Goal: Transaction & Acquisition: Purchase product/service

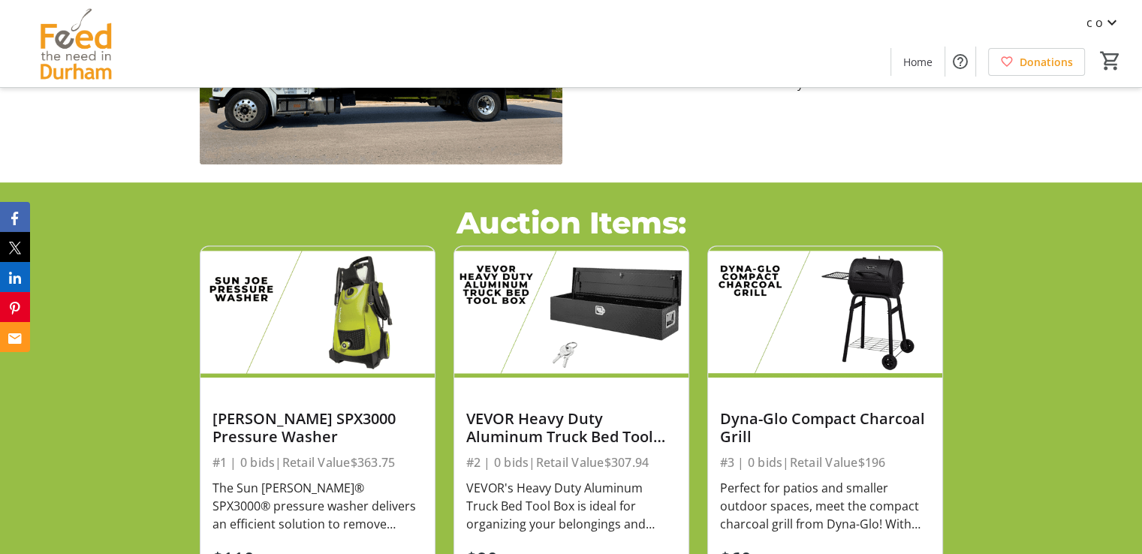
scroll to position [826, 0]
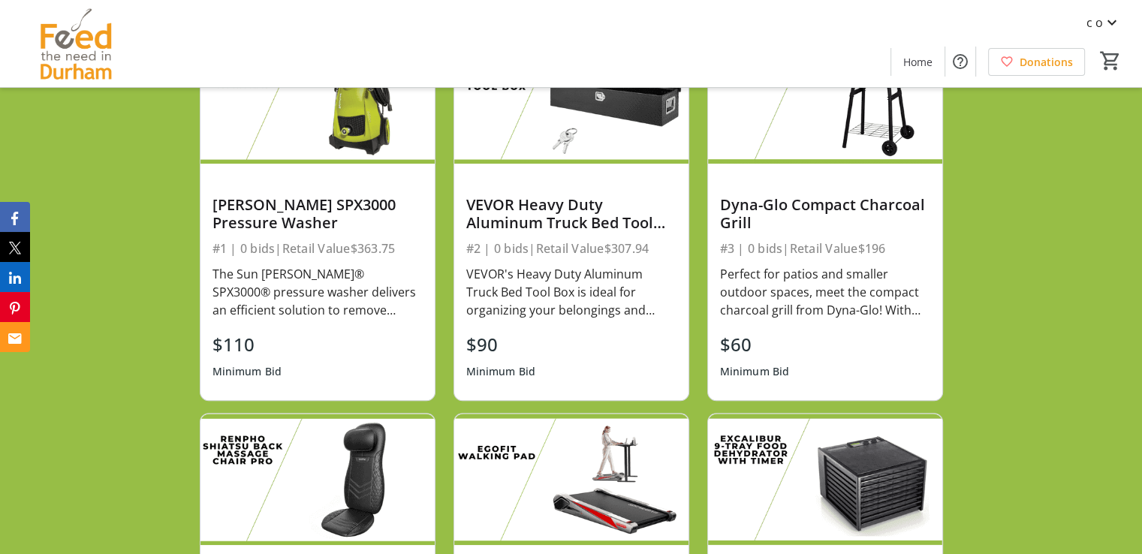
click at [376, 337] on div "$110 Minimum Bid" at bounding box center [317, 358] width 210 height 54
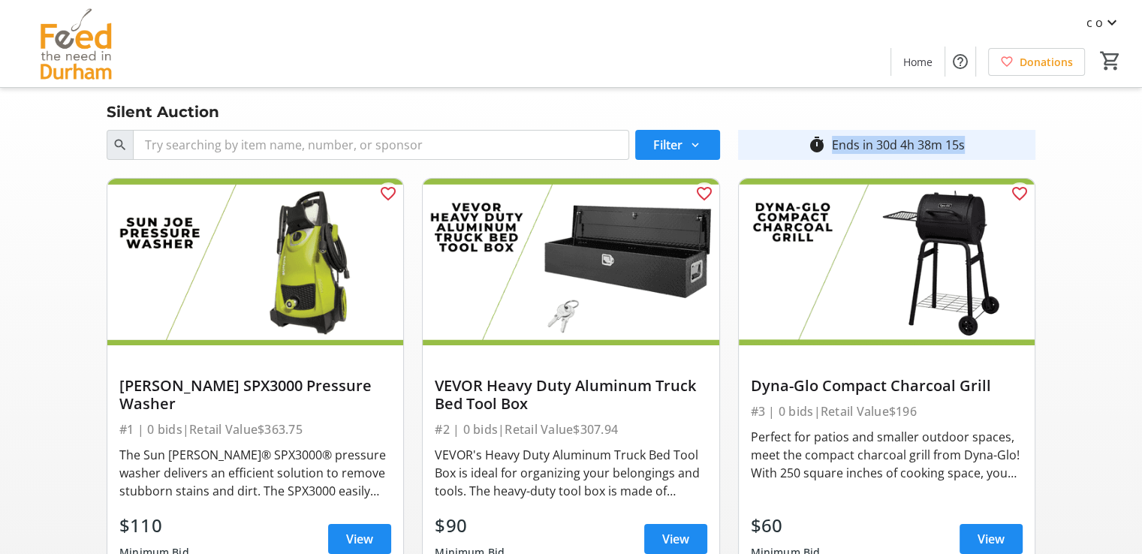
drag, startPoint x: 1028, startPoint y: 143, endPoint x: 1001, endPoint y: 143, distance: 27.0
click at [1001, 143] on div "timer_outline Ends in 30d 4h 38m 15s" at bounding box center [886, 145] width 297 height 30
click at [925, 68] on span "Home" at bounding box center [917, 62] width 29 height 16
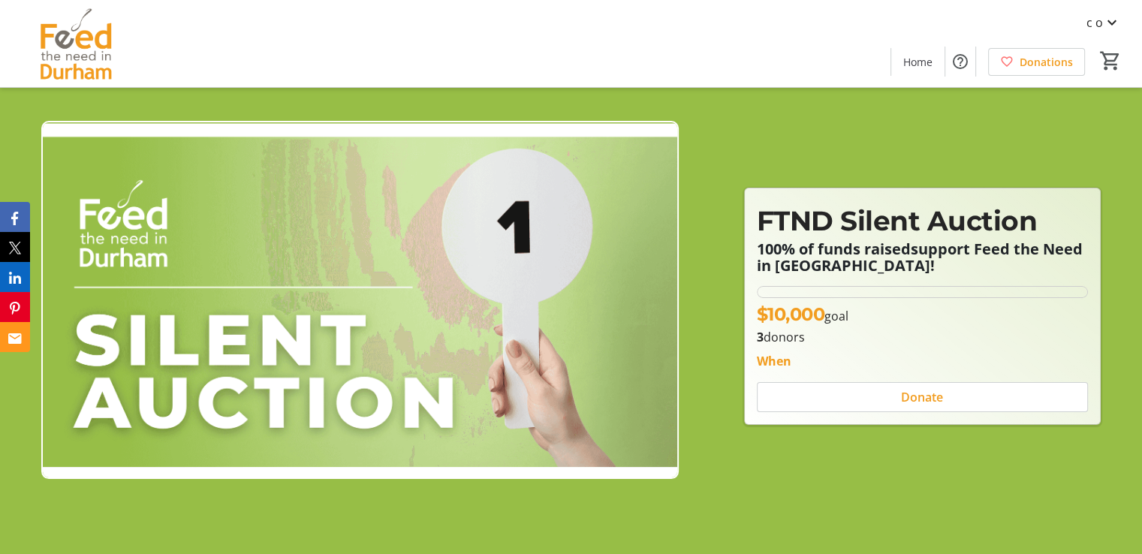
click at [769, 364] on div "When" at bounding box center [774, 361] width 35 height 18
drag, startPoint x: 823, startPoint y: 361, endPoint x: 850, endPoint y: 349, distance: 29.6
click at [871, 352] on div "When" at bounding box center [922, 361] width 331 height 18
drag, startPoint x: 829, startPoint y: 355, endPoint x: 1050, endPoint y: 349, distance: 221.5
click at [1050, 349] on div "When" at bounding box center [922, 358] width 349 height 24
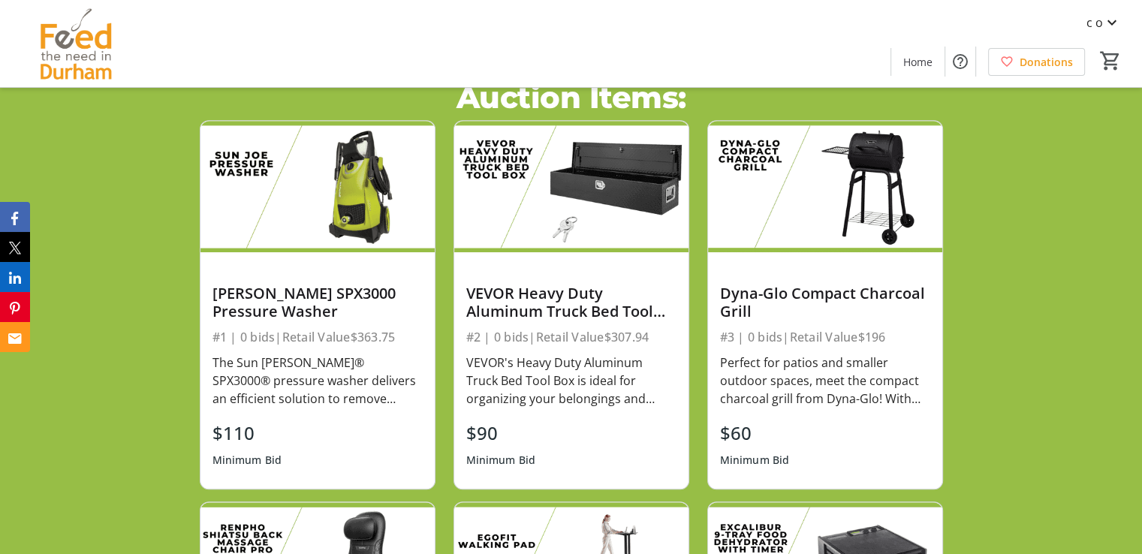
scroll to position [212, 0]
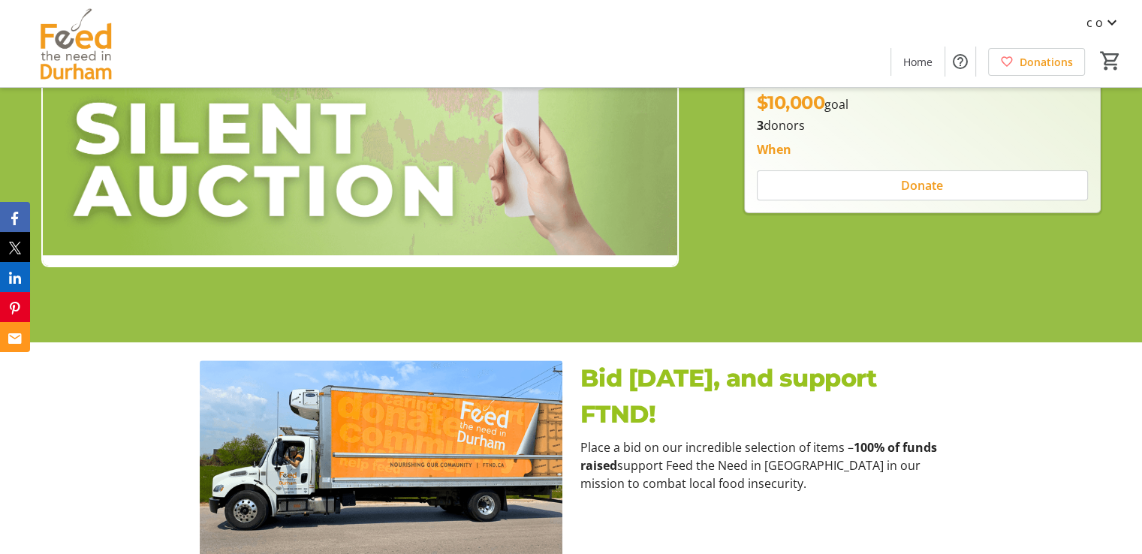
click at [917, 189] on span "Donate" at bounding box center [922, 185] width 42 height 18
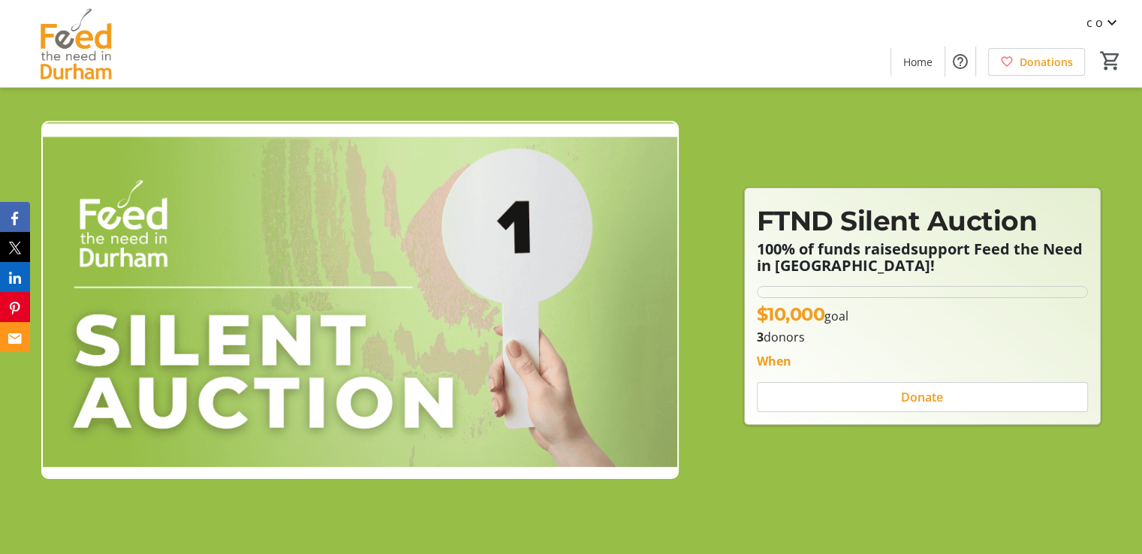
drag, startPoint x: 793, startPoint y: 360, endPoint x: 997, endPoint y: 350, distance: 204.4
click at [986, 352] on div "When" at bounding box center [922, 361] width 331 height 18
drag, startPoint x: 1081, startPoint y: 355, endPoint x: 831, endPoint y: 368, distance: 250.2
click at [831, 368] on div "When" at bounding box center [922, 361] width 331 height 18
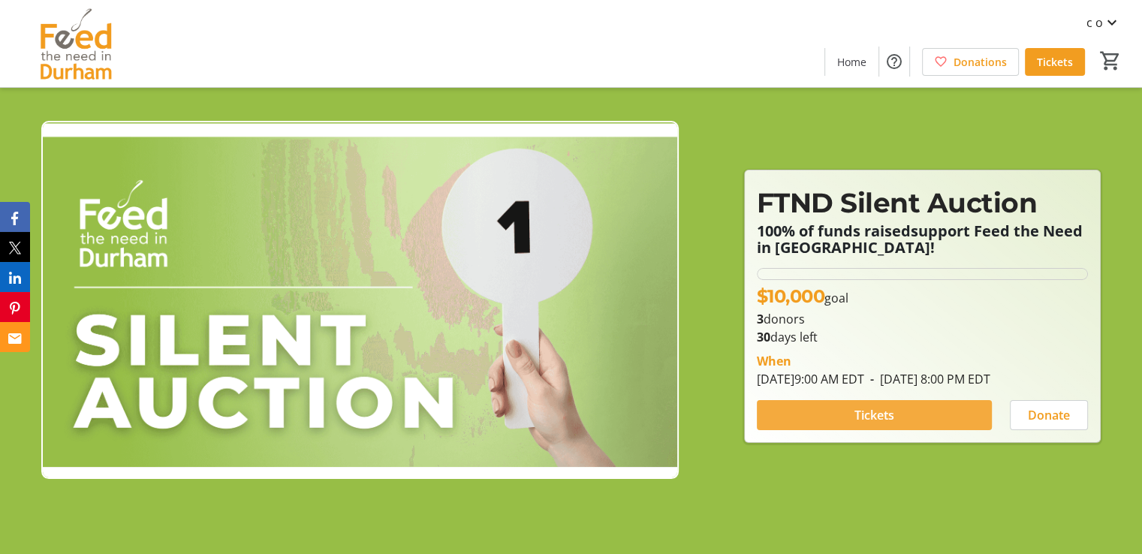
click at [854, 424] on span "Tickets" at bounding box center [874, 415] width 40 height 18
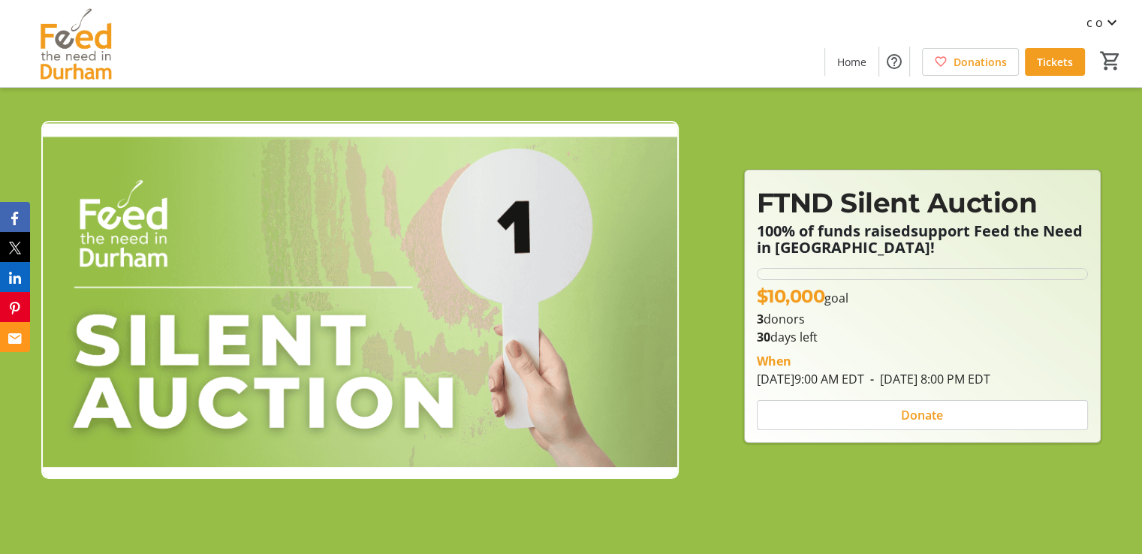
click at [830, 490] on div "FTND Silent Auction 100% of funds raised support Feed the Need in Durham! FTND …" at bounding box center [571, 291] width 1124 height 442
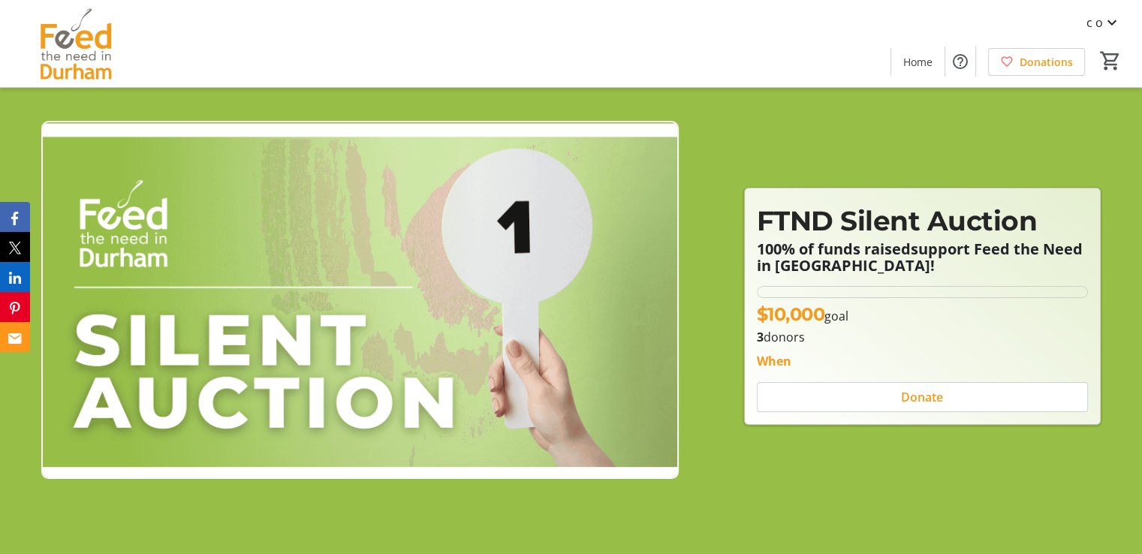
click at [814, 4] on div "c o Home Donations 0" at bounding box center [571, 43] width 1142 height 87
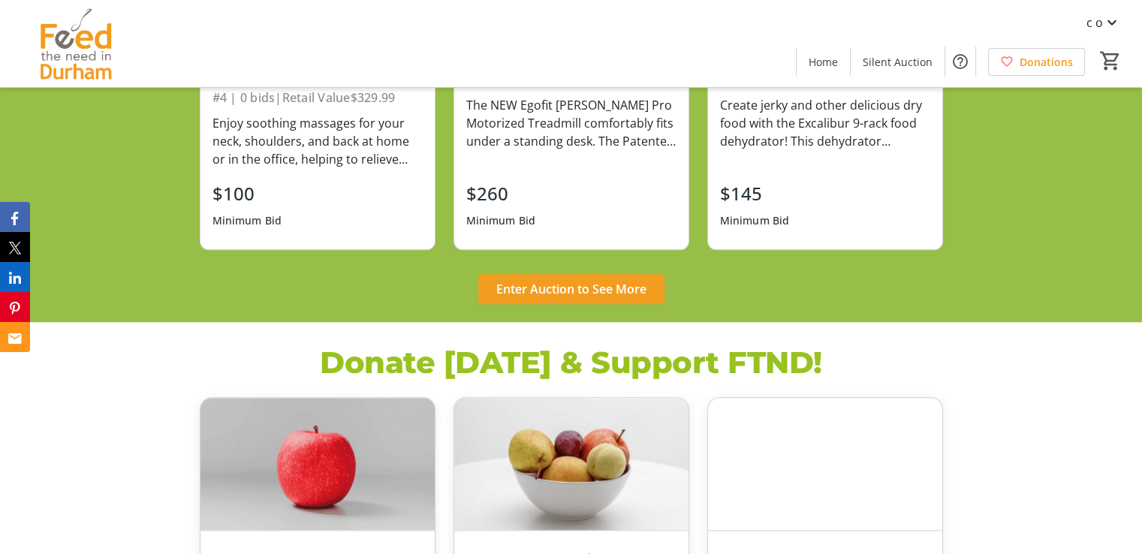
scroll to position [1351, 0]
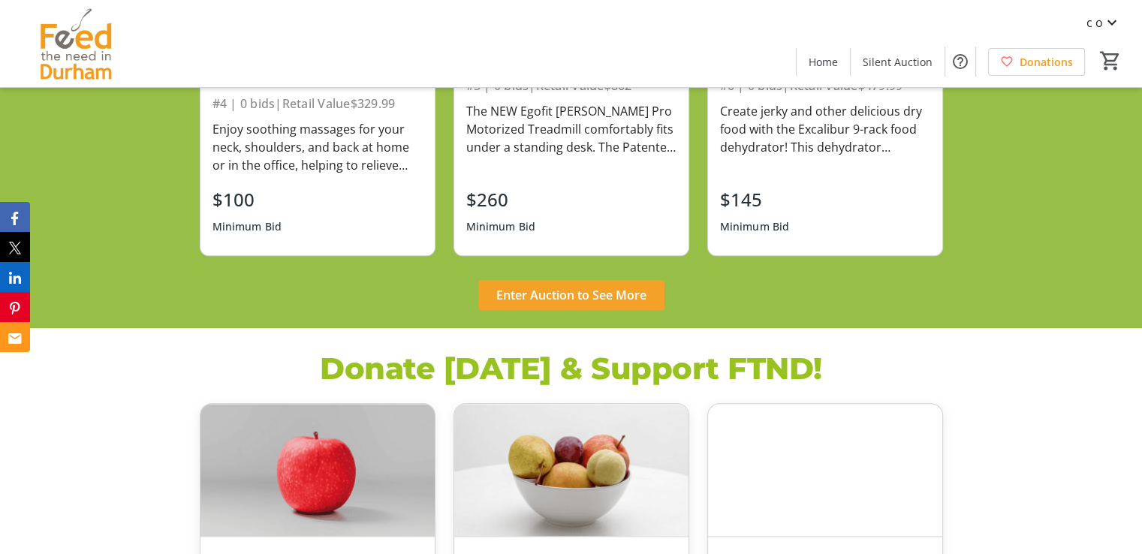
click at [548, 288] on span "Enter Auction to See More" at bounding box center [571, 295] width 150 height 18
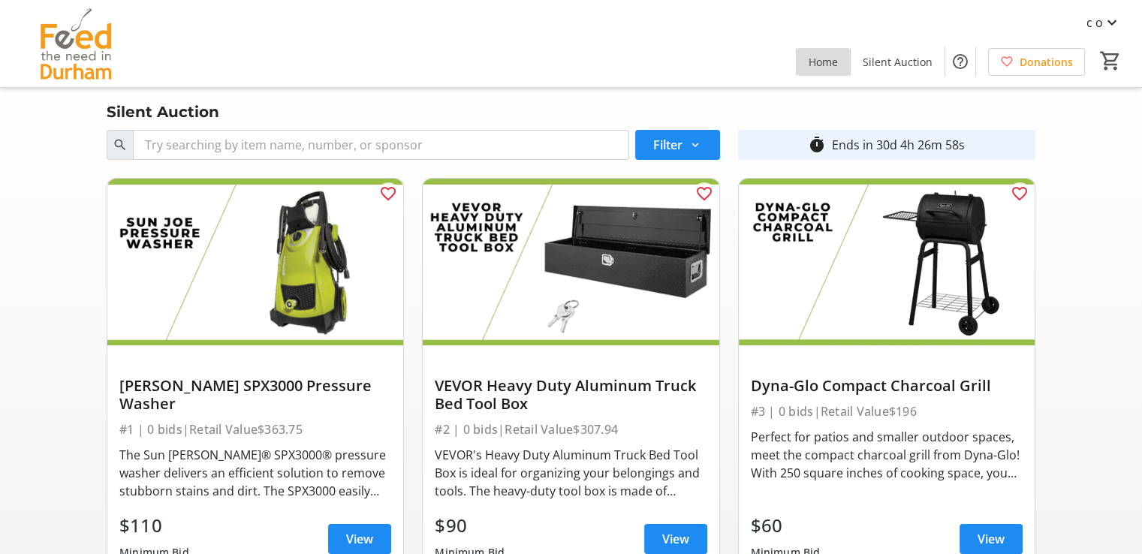
click at [827, 62] on span "Home" at bounding box center [822, 62] width 29 height 16
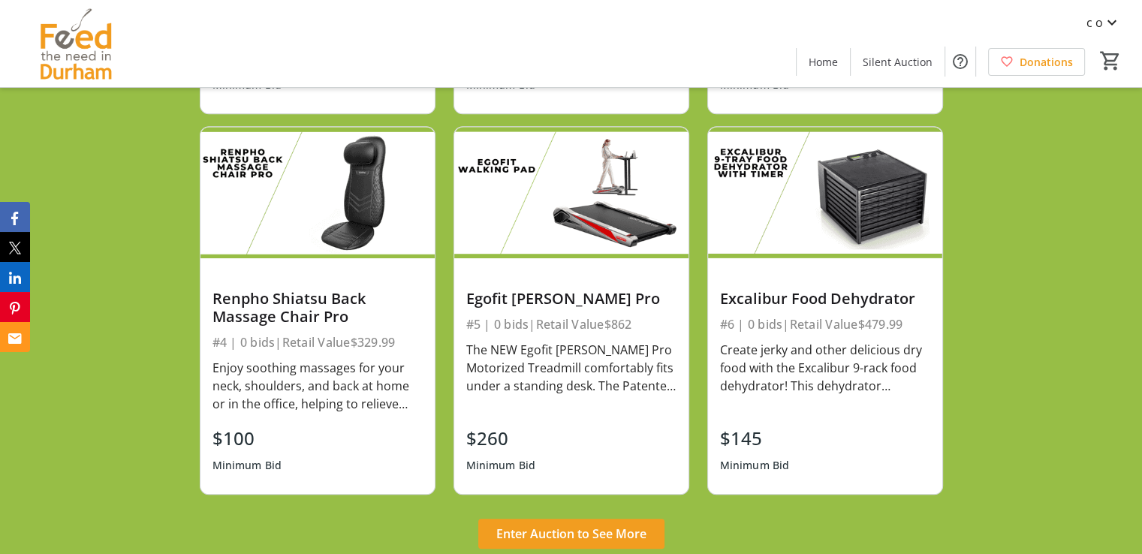
scroll to position [962, 0]
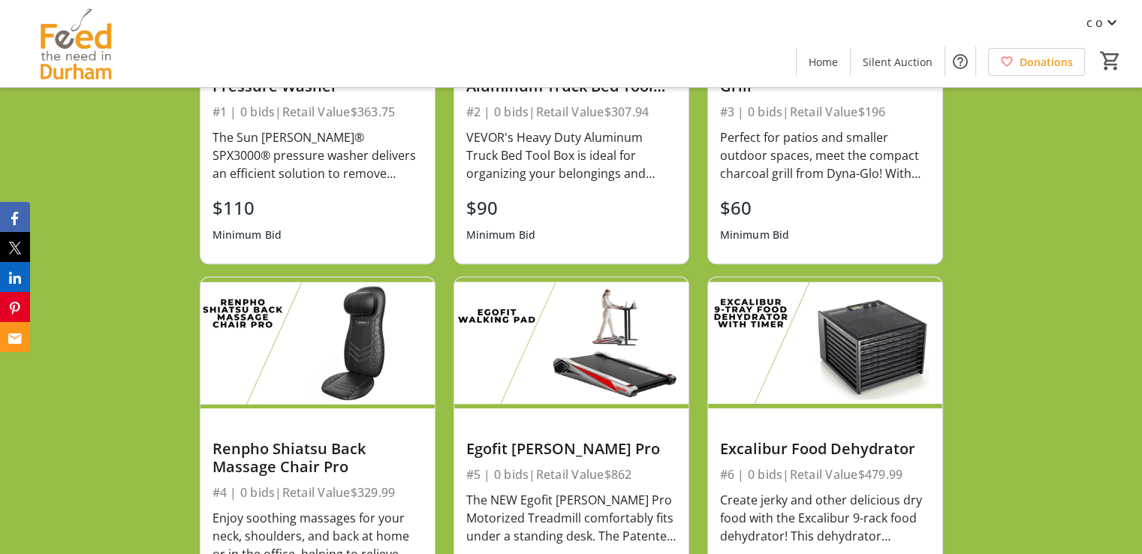
click at [582, 229] on div "$90 Minimum Bid" at bounding box center [571, 221] width 210 height 54
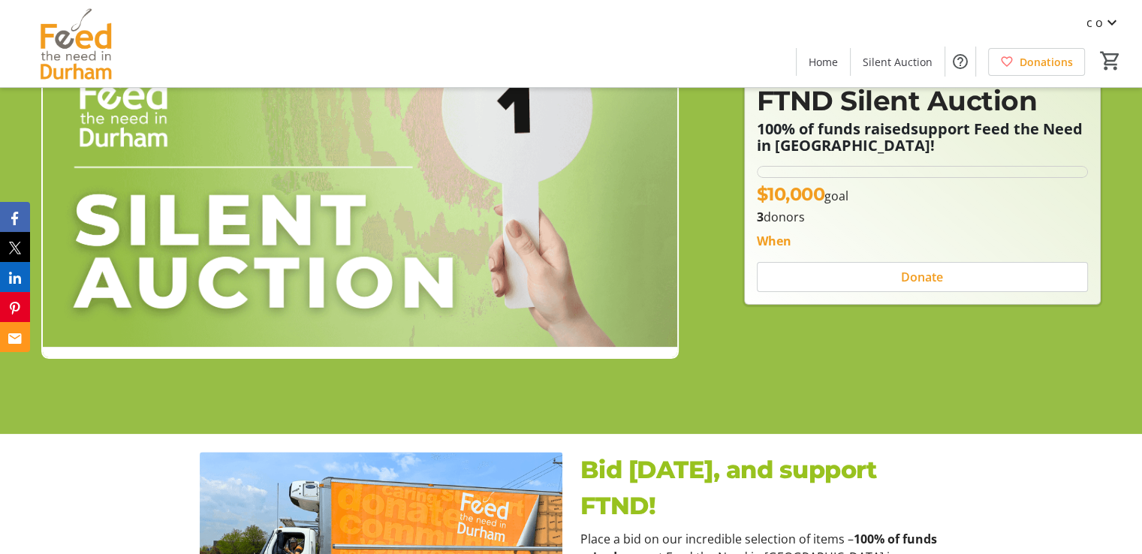
scroll to position [35, 0]
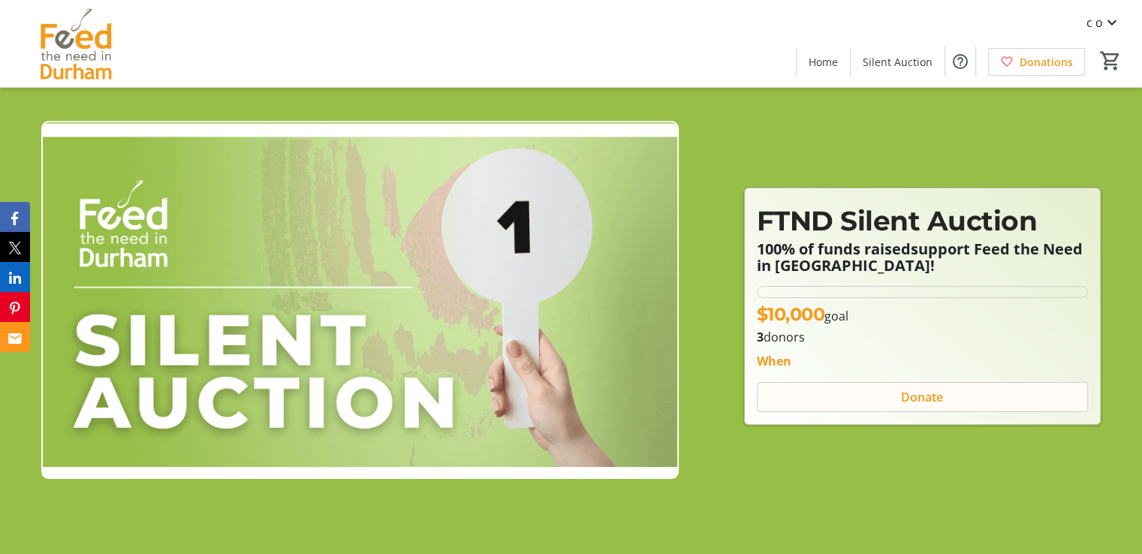
click at [940, 396] on span "Donate" at bounding box center [922, 397] width 42 height 18
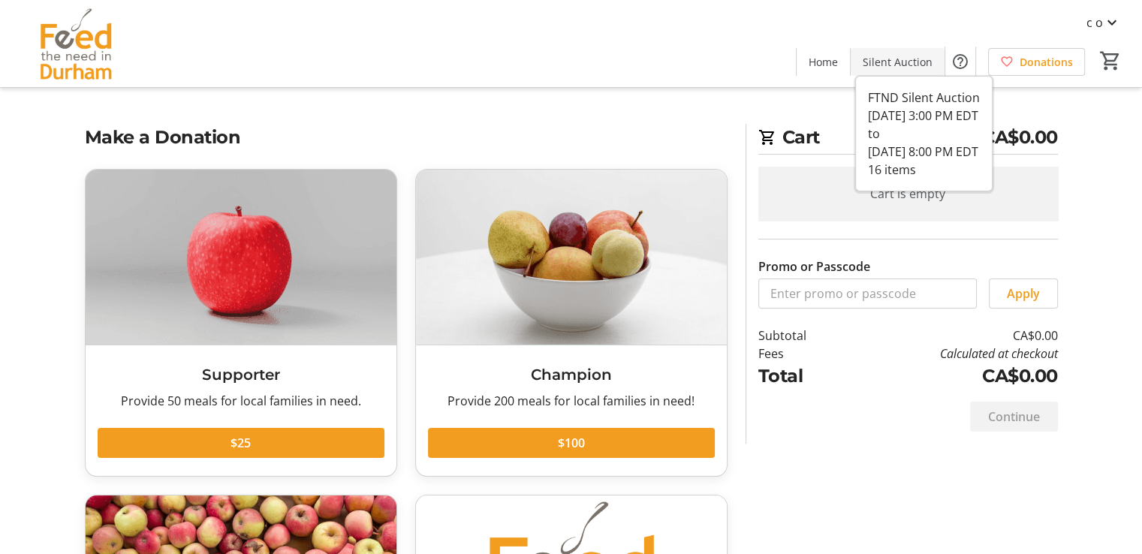
click at [887, 49] on span at bounding box center [897, 62] width 94 height 36
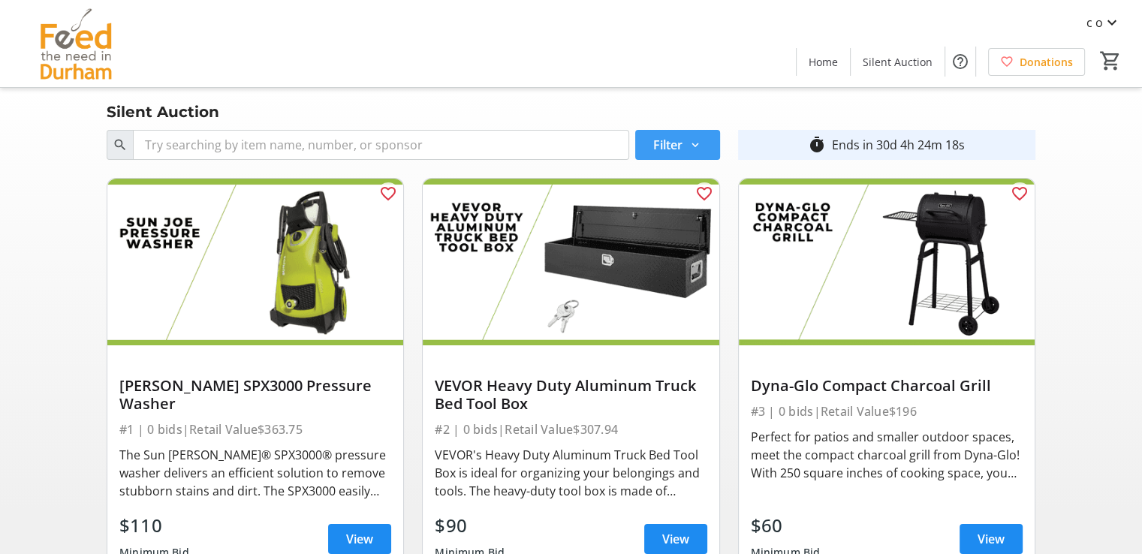
click at [695, 145] on mat-icon at bounding box center [695, 145] width 14 height 14
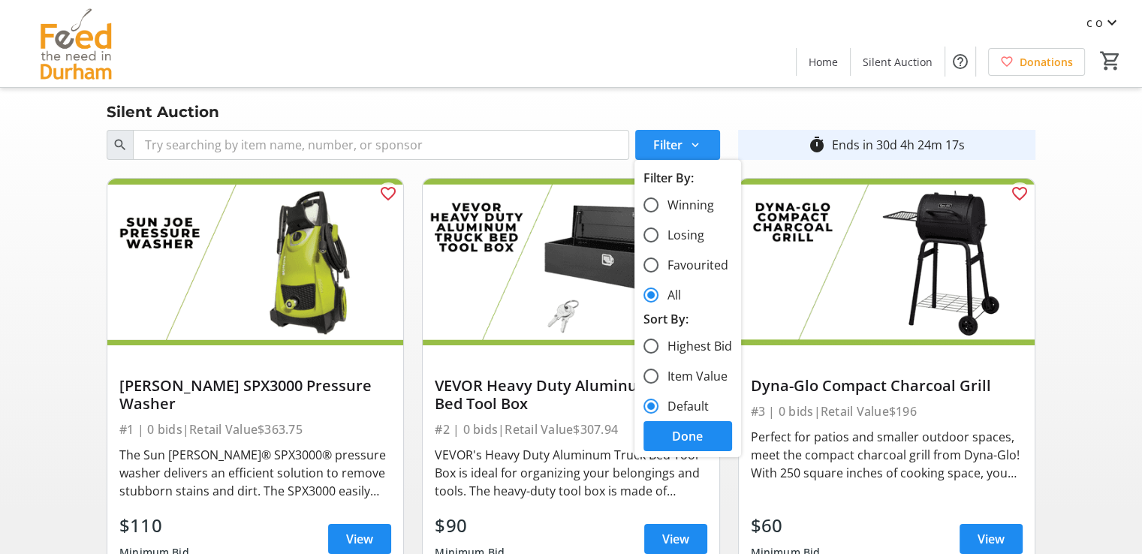
click at [697, 144] on mat-icon at bounding box center [695, 145] width 14 height 14
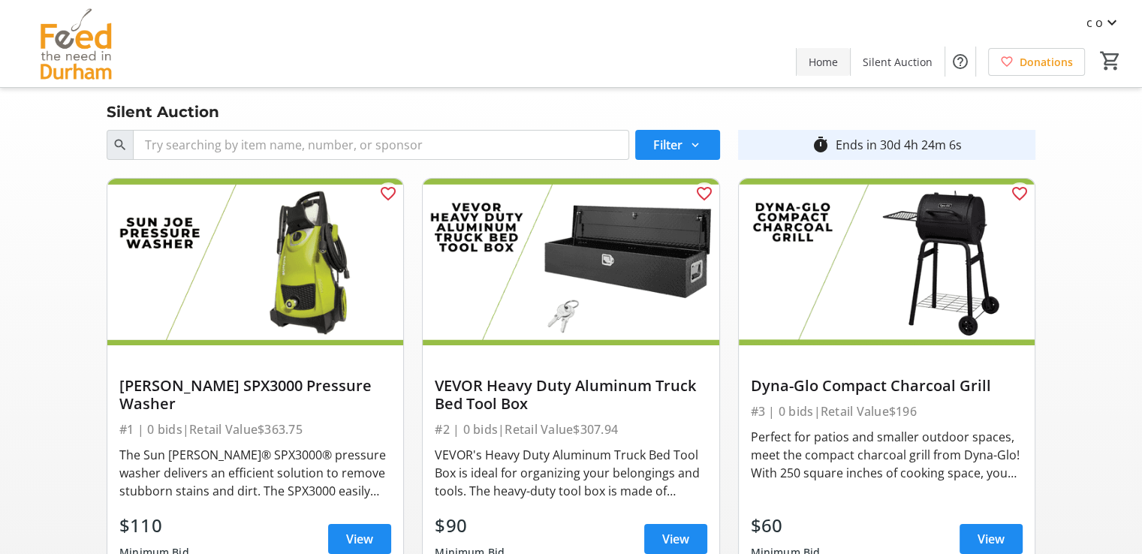
click at [835, 60] on span "Home" at bounding box center [822, 62] width 29 height 16
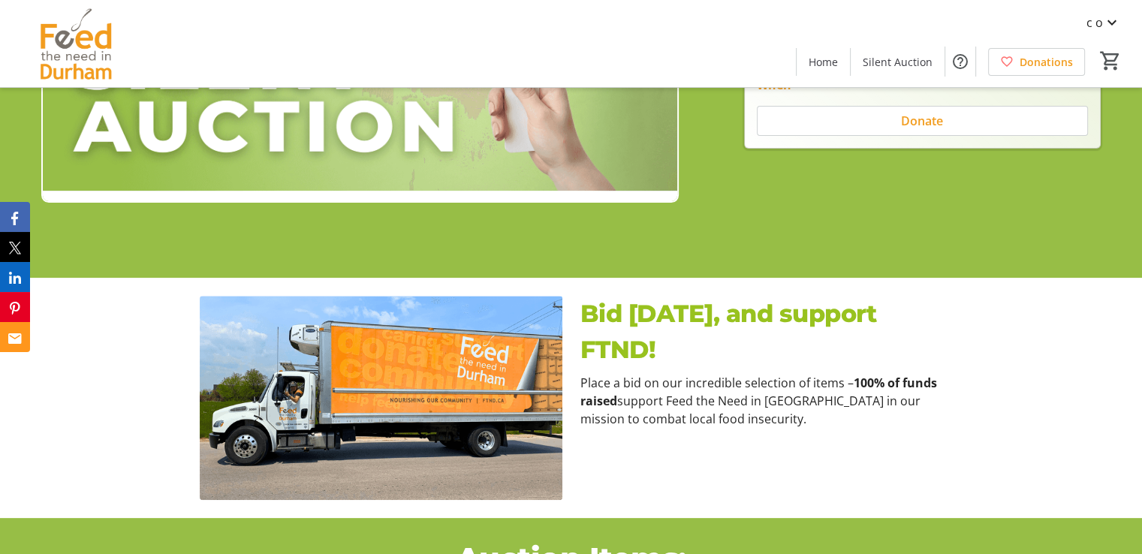
scroll to position [75, 0]
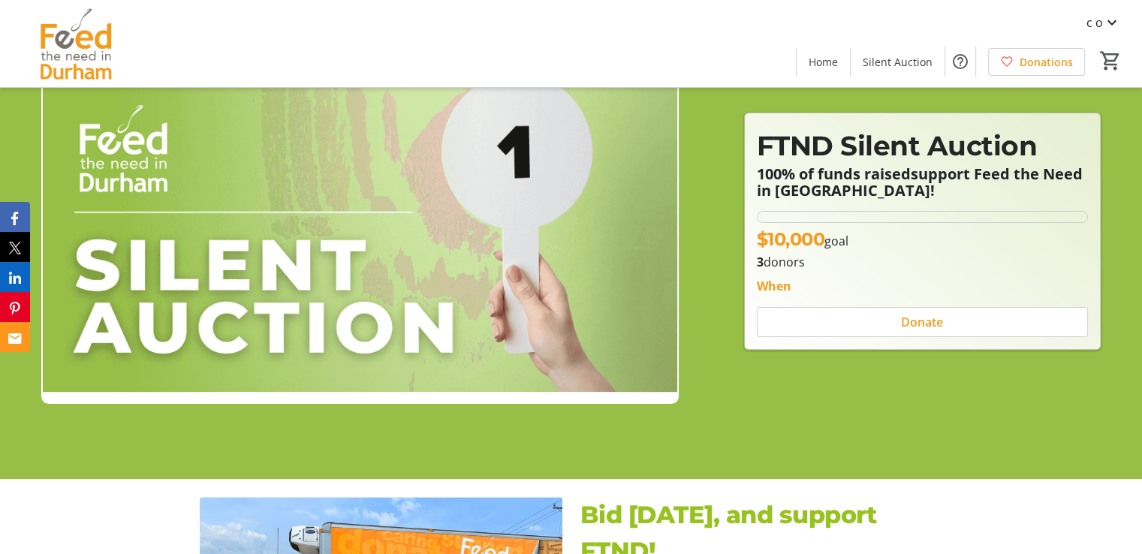
click at [781, 285] on div "When" at bounding box center [774, 286] width 35 height 18
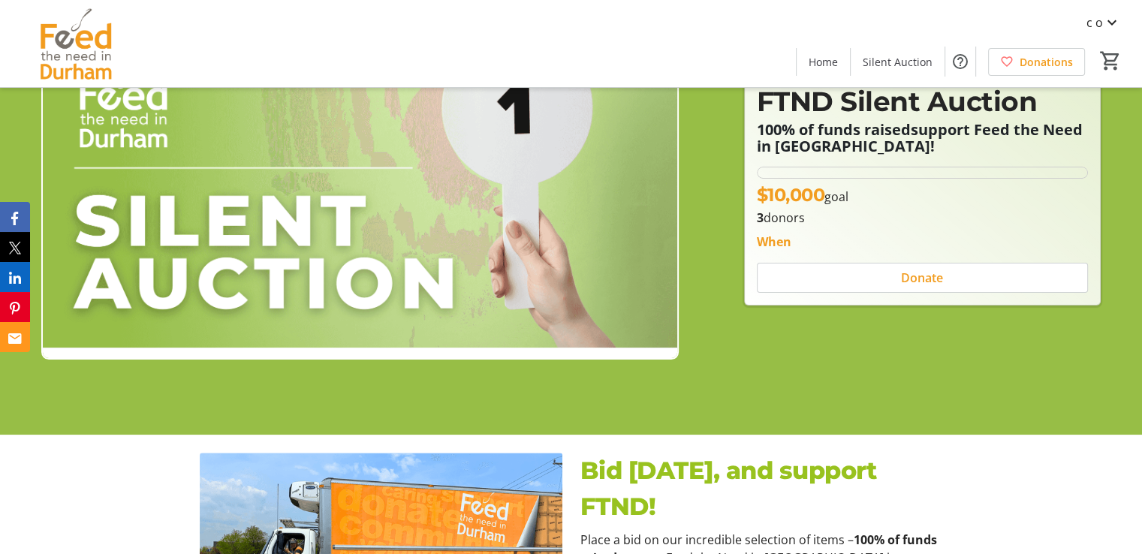
scroll to position [0, 0]
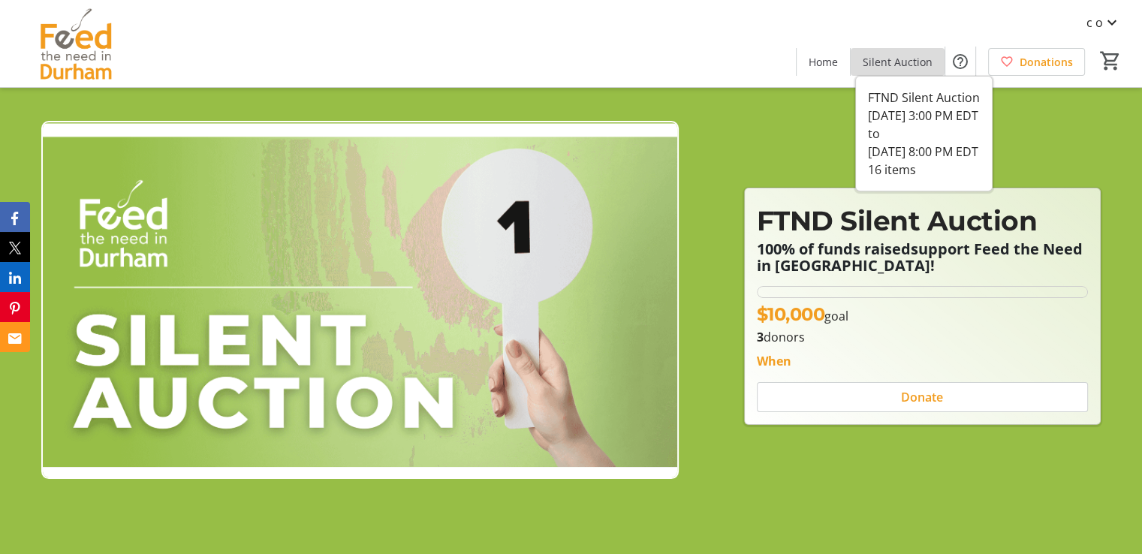
click at [922, 55] on span "Silent Auction" at bounding box center [897, 62] width 70 height 16
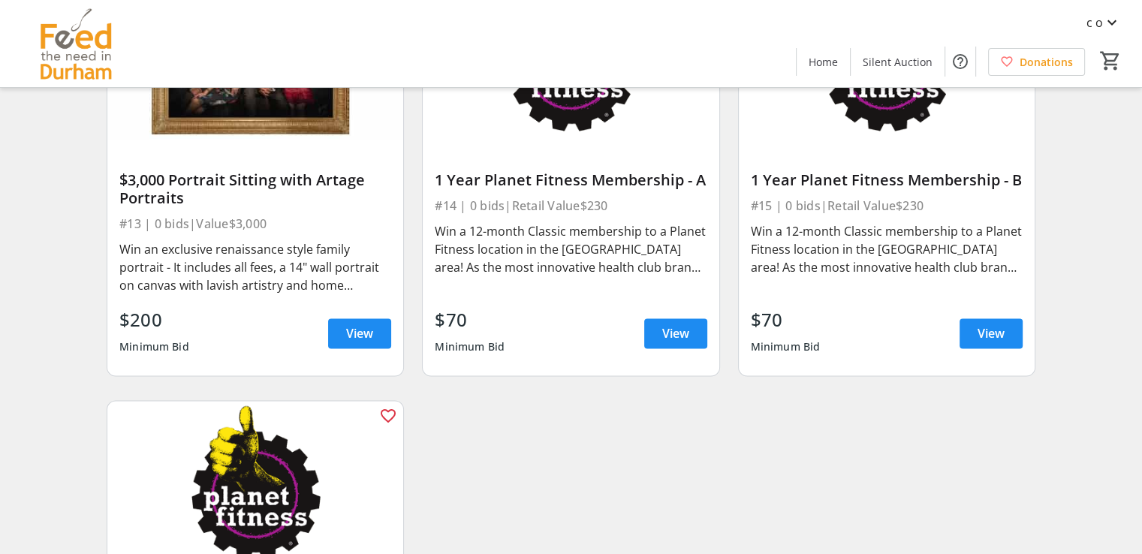
scroll to position [1876, 0]
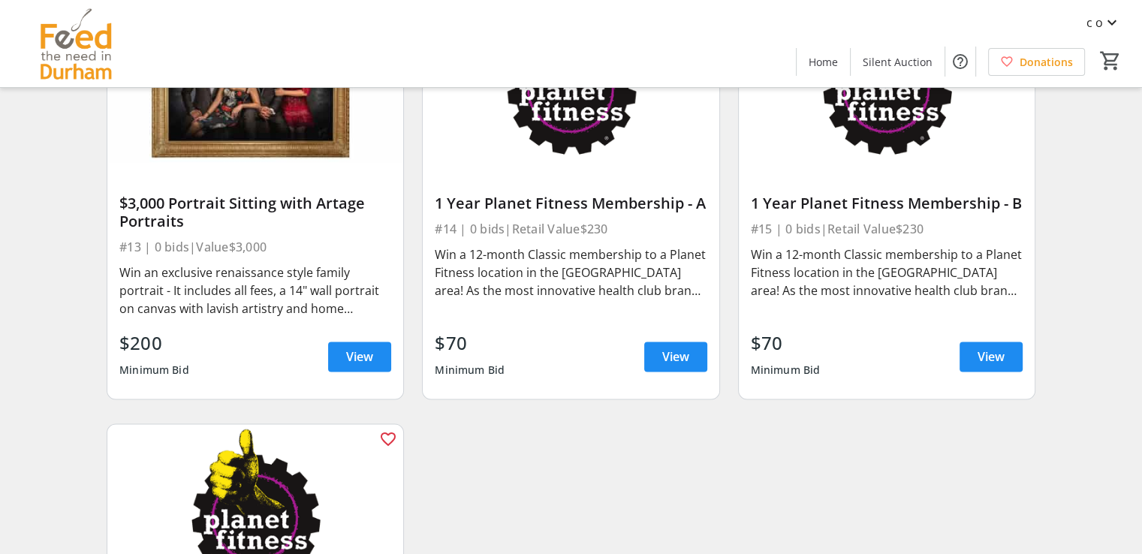
drag, startPoint x: 296, startPoint y: 242, endPoint x: 239, endPoint y: 251, distance: 57.1
click at [239, 251] on div "#13 | 0 bids | Value $3,000" at bounding box center [255, 246] width 272 height 21
click at [315, 245] on div "#13 | 0 bids | Value $3,000" at bounding box center [255, 246] width 272 height 21
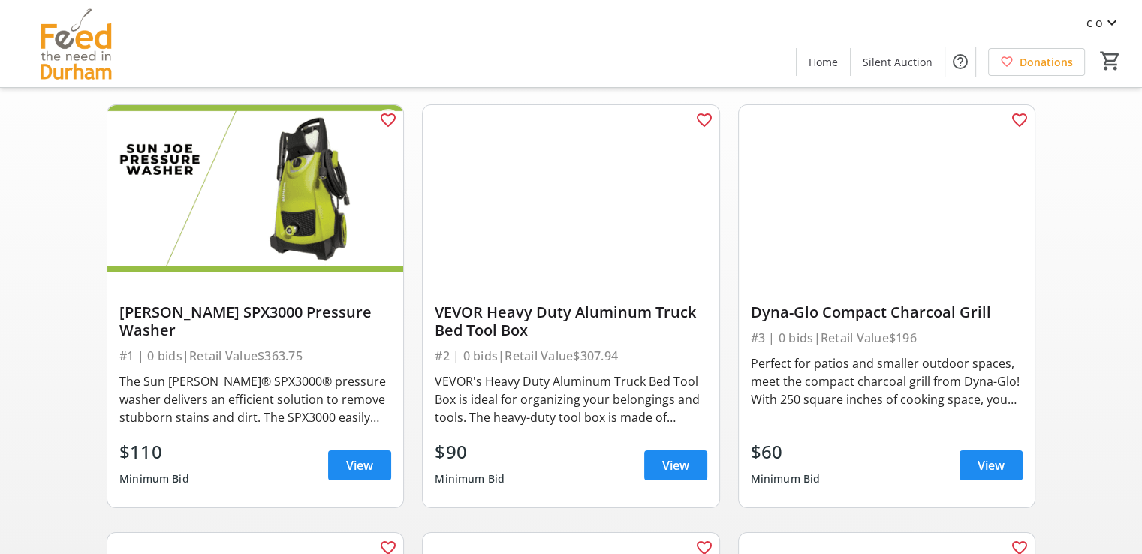
scroll to position [0, 0]
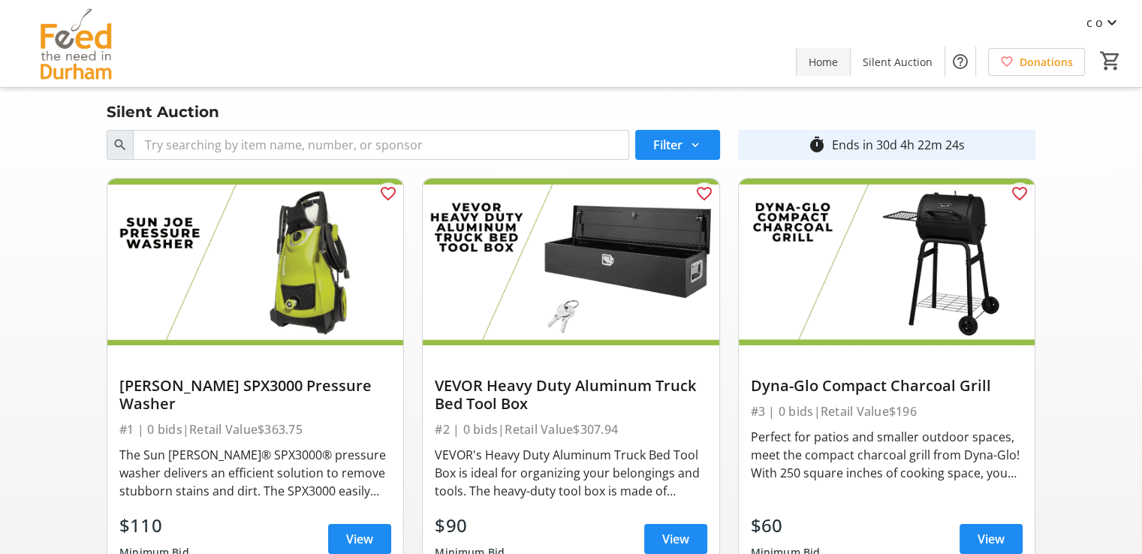
click at [820, 56] on span "Home" at bounding box center [822, 62] width 29 height 16
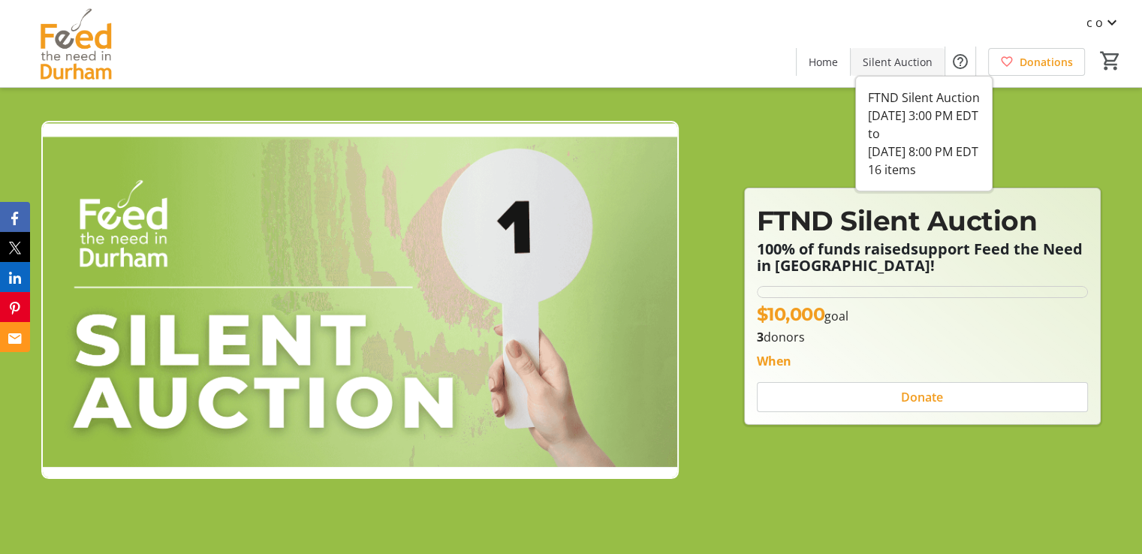
click at [876, 54] on span "Silent Auction" at bounding box center [897, 62] width 70 height 16
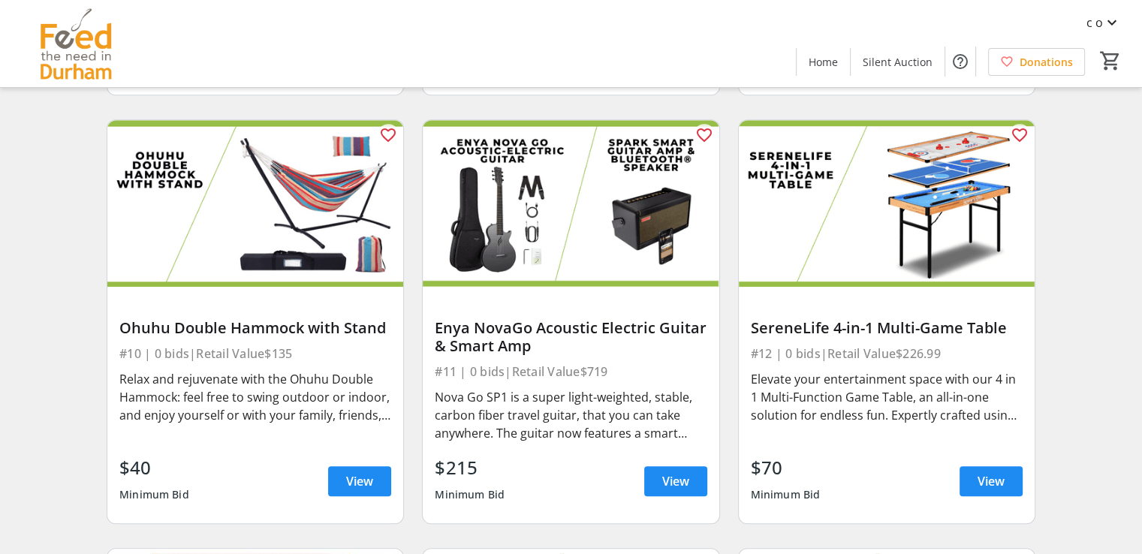
scroll to position [1351, 0]
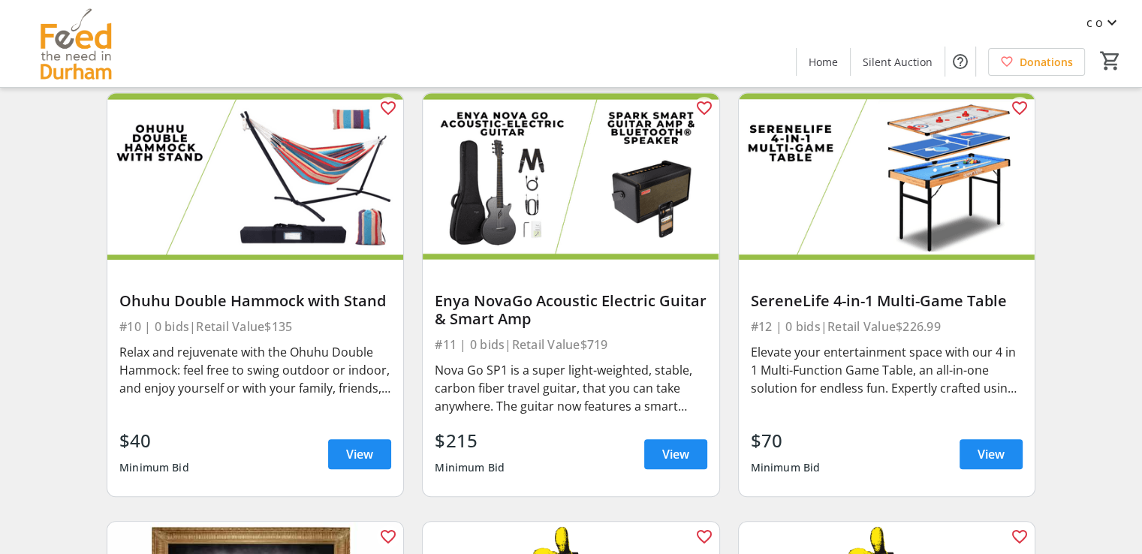
drag, startPoint x: 314, startPoint y: 320, endPoint x: 278, endPoint y: 327, distance: 36.8
click at [278, 327] on div "#10 | 0 bids | Retail Value $135" at bounding box center [255, 326] width 272 height 21
click at [290, 328] on div "#10 | 0 bids | Retail Value $135" at bounding box center [255, 326] width 272 height 21
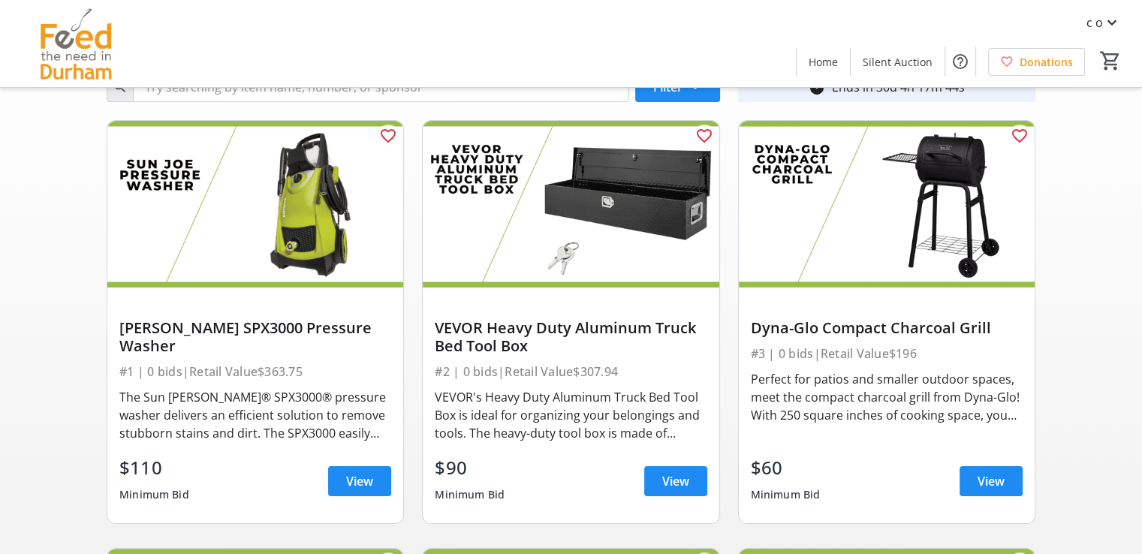
scroll to position [0, 0]
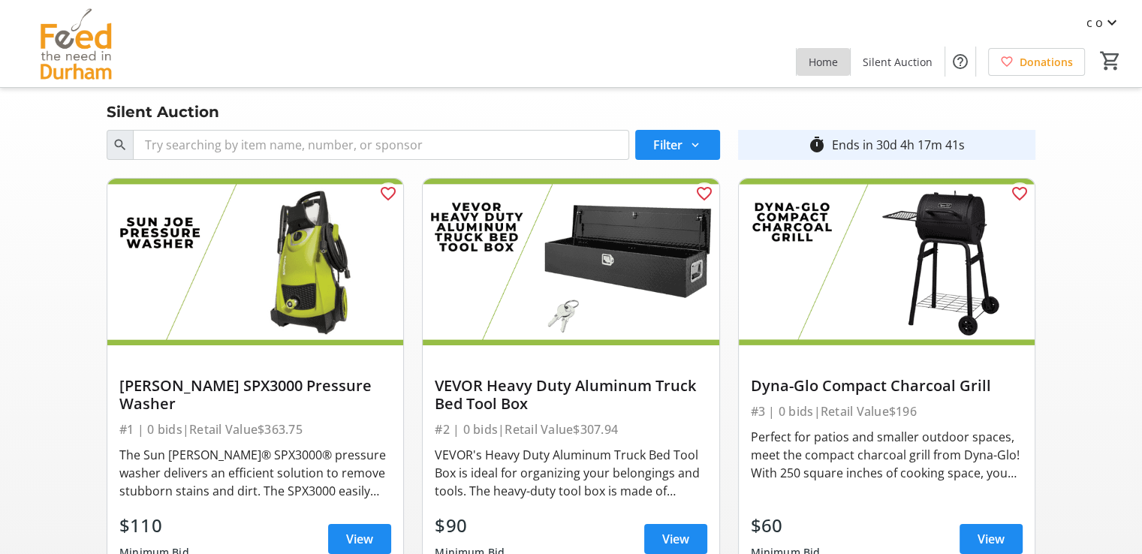
click at [814, 59] on span "Home" at bounding box center [822, 62] width 29 height 16
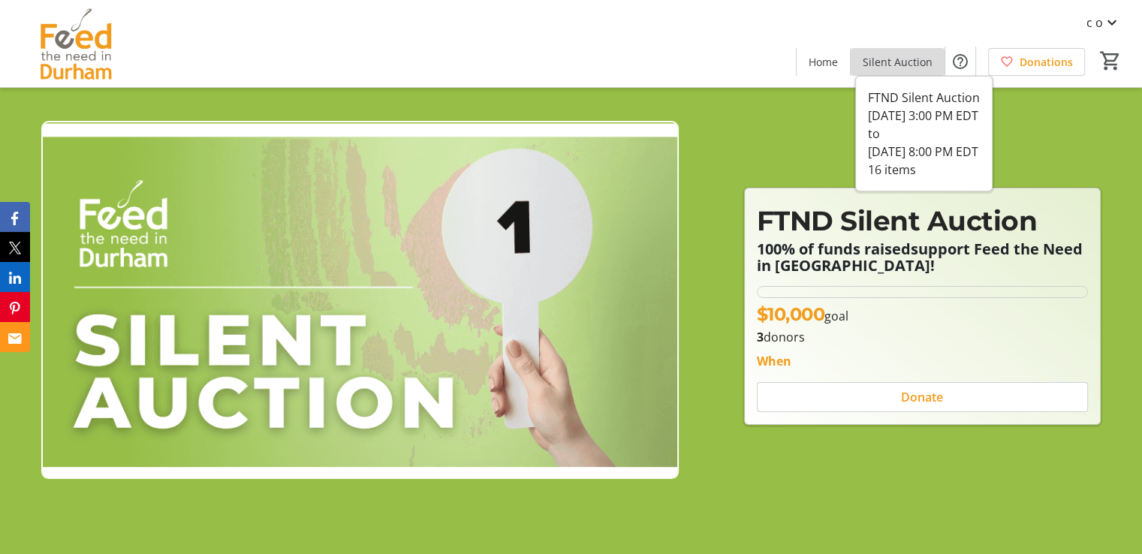
click at [907, 62] on span "Silent Auction" at bounding box center [897, 62] width 70 height 16
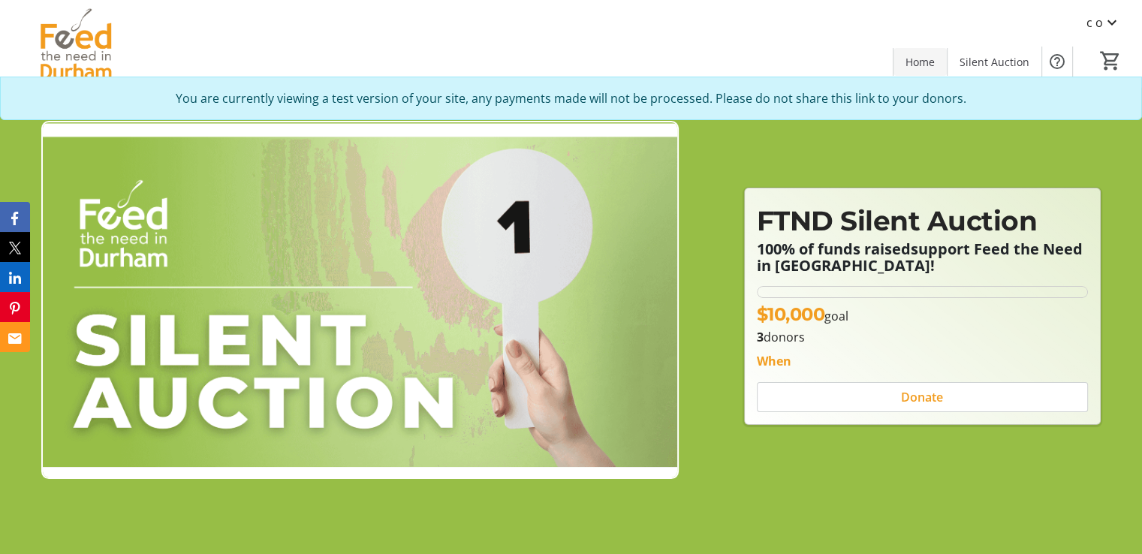
click at [929, 68] on span "Home" at bounding box center [919, 62] width 29 height 16
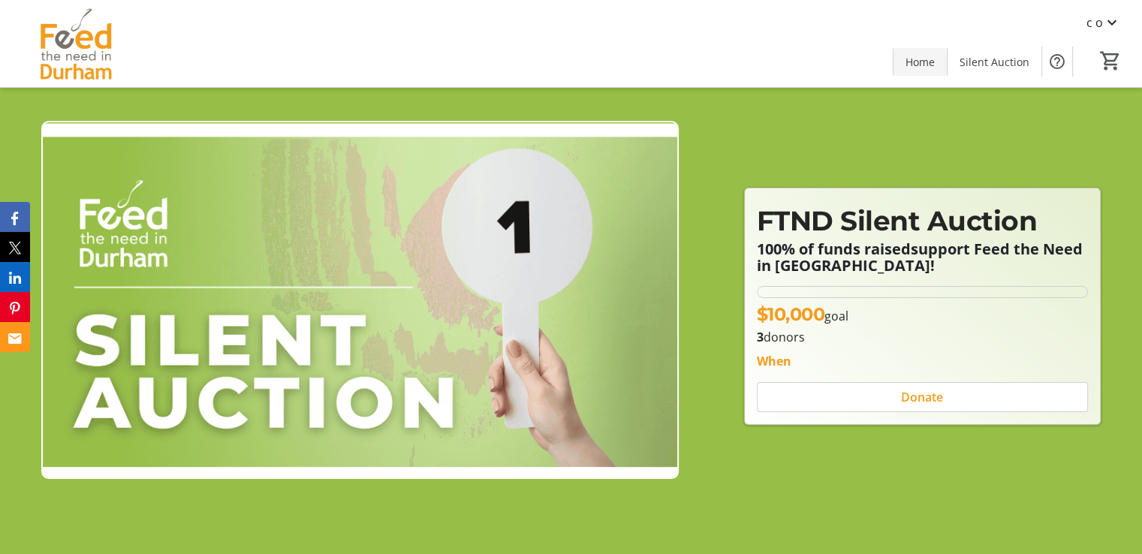
click at [929, 68] on span "Home" at bounding box center [919, 62] width 29 height 16
